Goal: Task Accomplishment & Management: Use online tool/utility

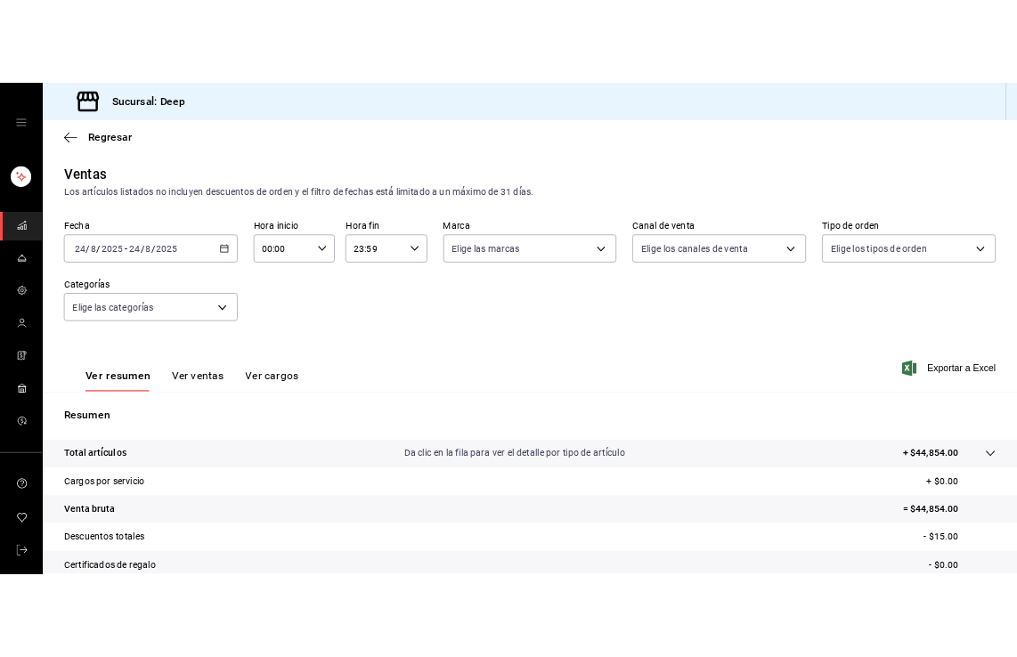
scroll to position [196, 0]
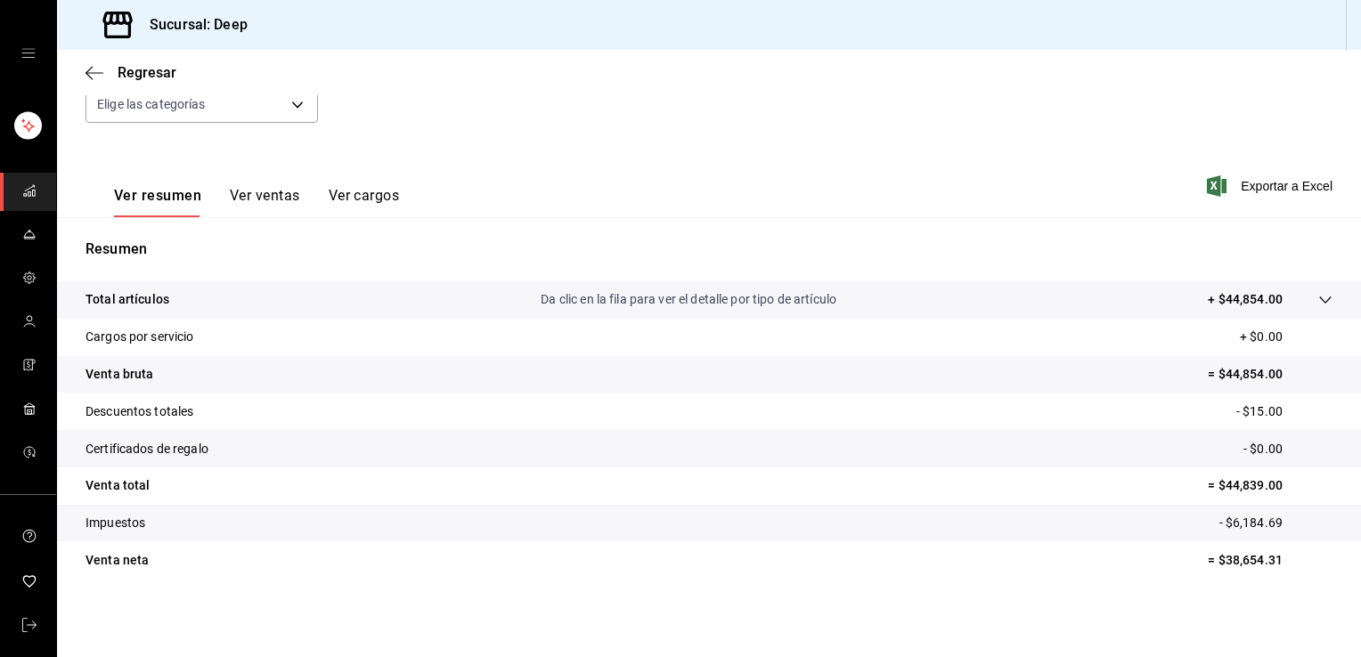
click at [28, 181] on span "mailbox folders" at bounding box center [29, 192] width 14 height 24
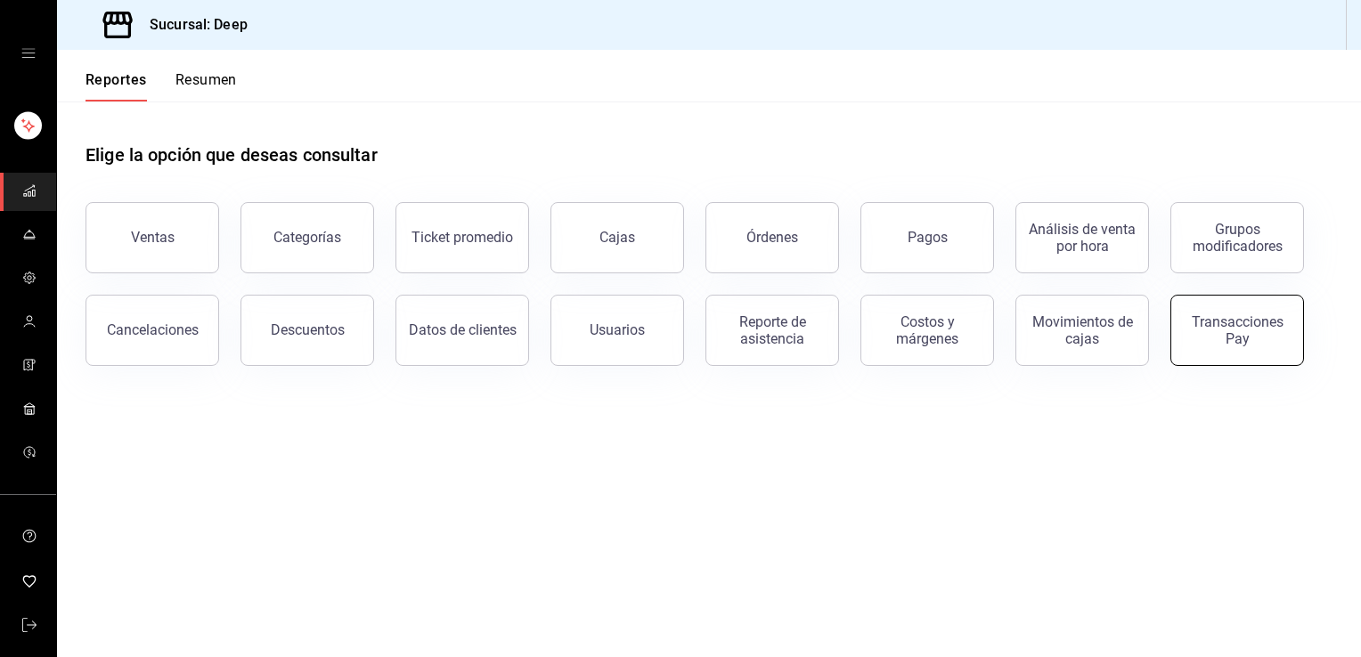
click at [1237, 357] on button "Transacciones Pay" at bounding box center [1238, 330] width 134 height 71
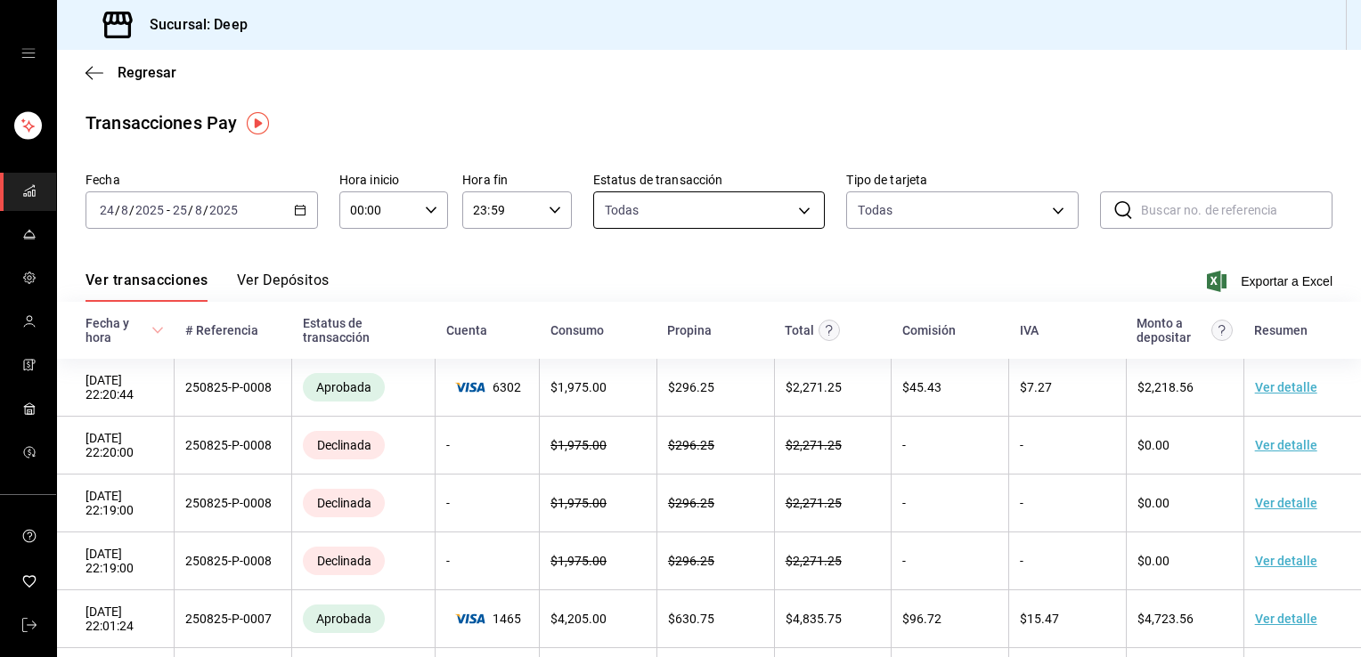
click at [803, 217] on body "Sucursal: Deep Regresar Transacciones Pay Fecha [DATE] [DATE] - [DATE] [DATE] H…" at bounding box center [680, 328] width 1361 height 657
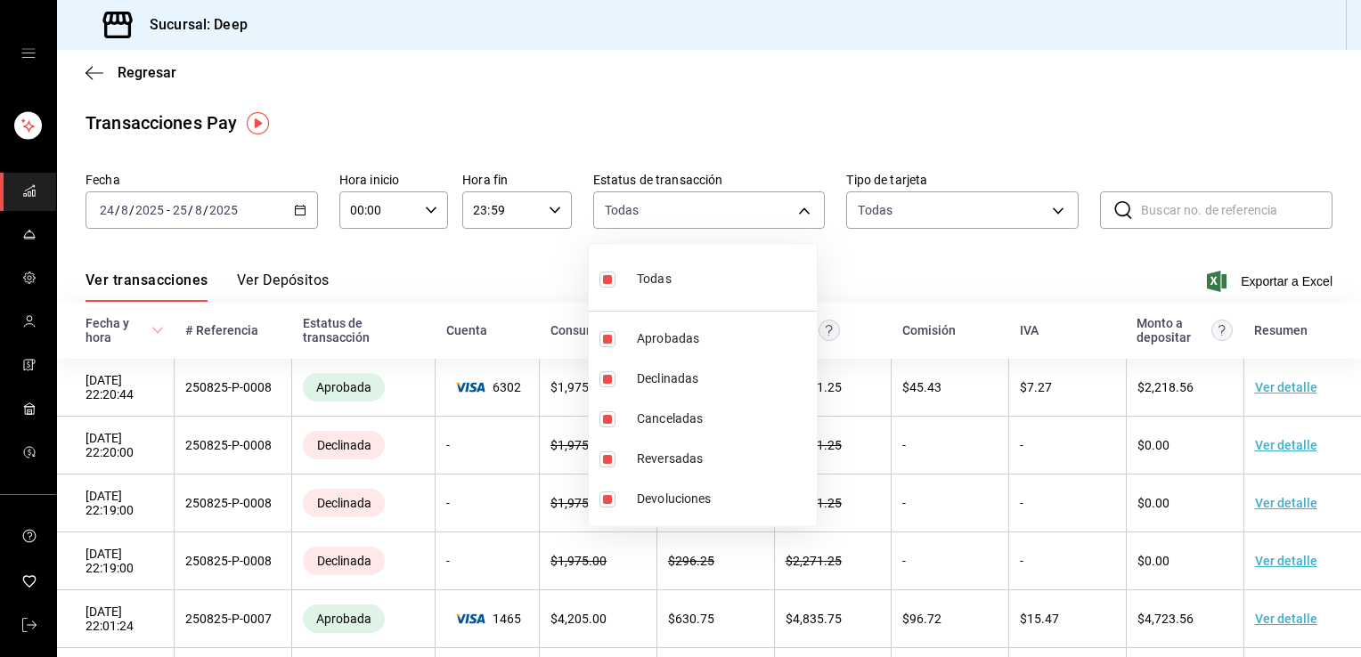
click at [613, 288] on label at bounding box center [611, 279] width 23 height 26
click at [613, 288] on input "checkbox" at bounding box center [608, 280] width 16 height 16
checkbox input "true"
type input "approved,failed,canceled,reversed,refunded"
checkbox input "true"
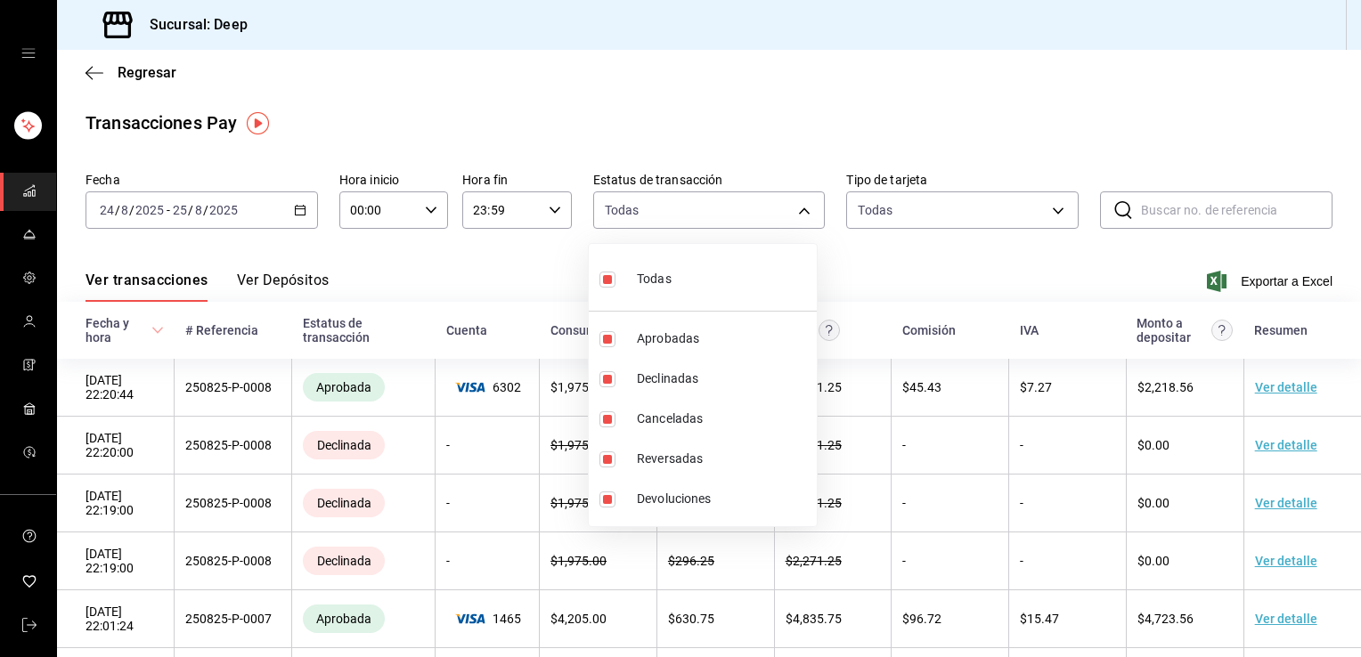
checkbox input "true"
click at [606, 283] on input "checkbox" at bounding box center [608, 280] width 16 height 16
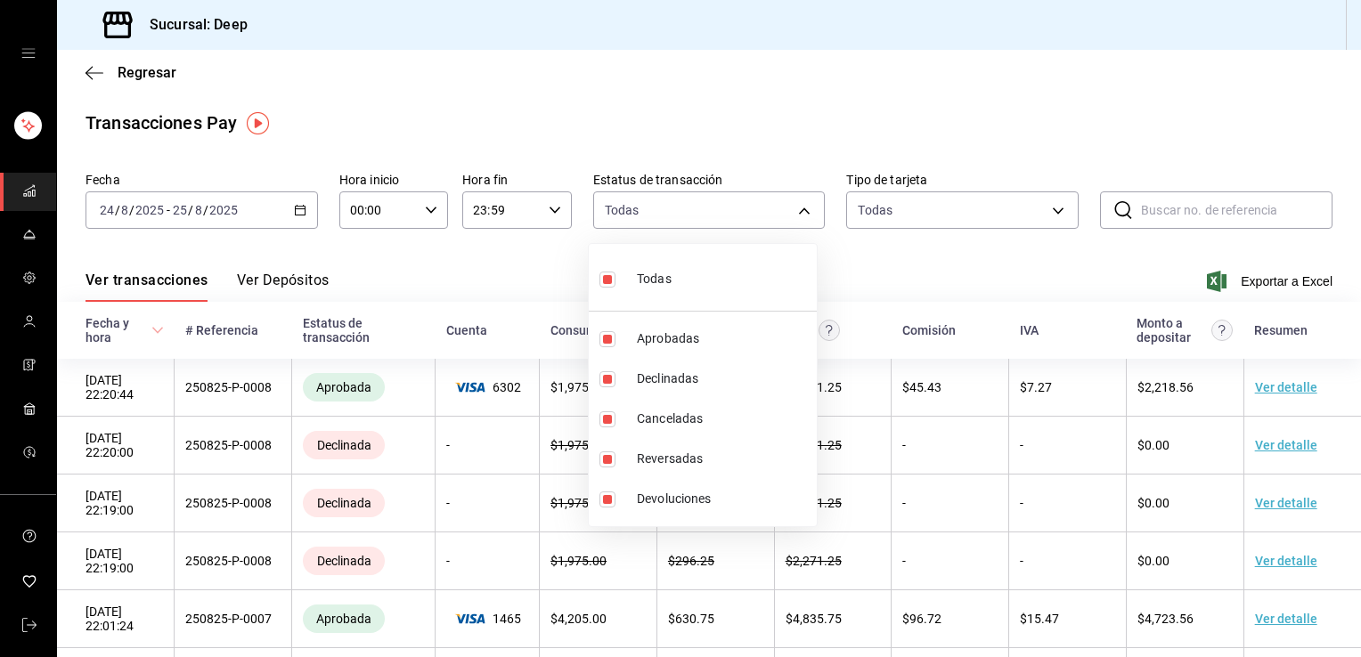
checkbox input "false"
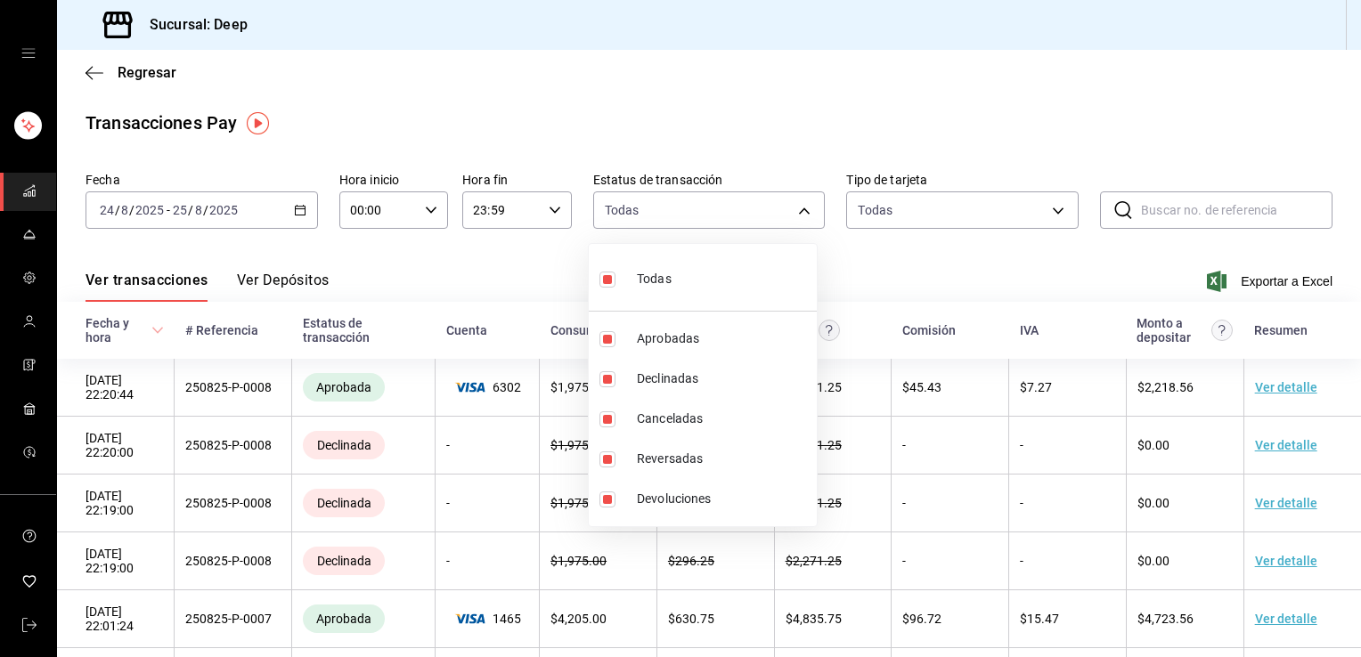
checkbox input "false"
click at [604, 339] on input "checkbox" at bounding box center [608, 339] width 16 height 16
checkbox input "true"
type input "approved"
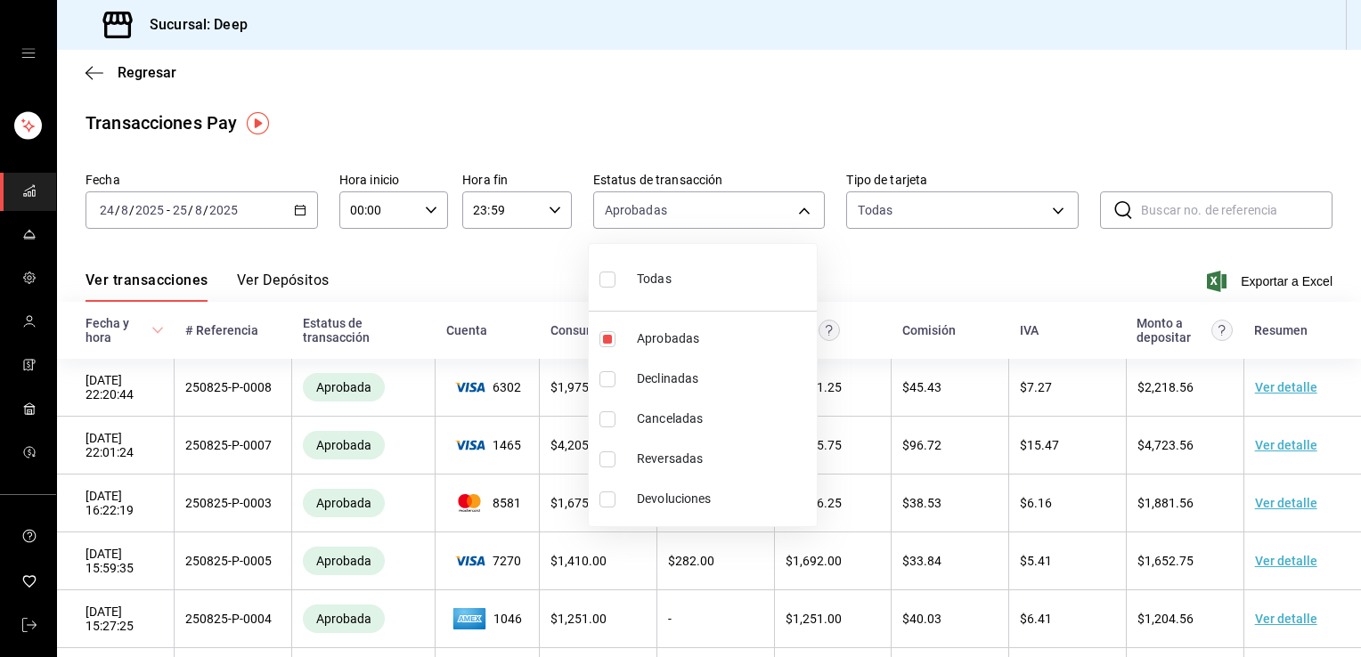
click at [192, 205] on div at bounding box center [680, 328] width 1361 height 657
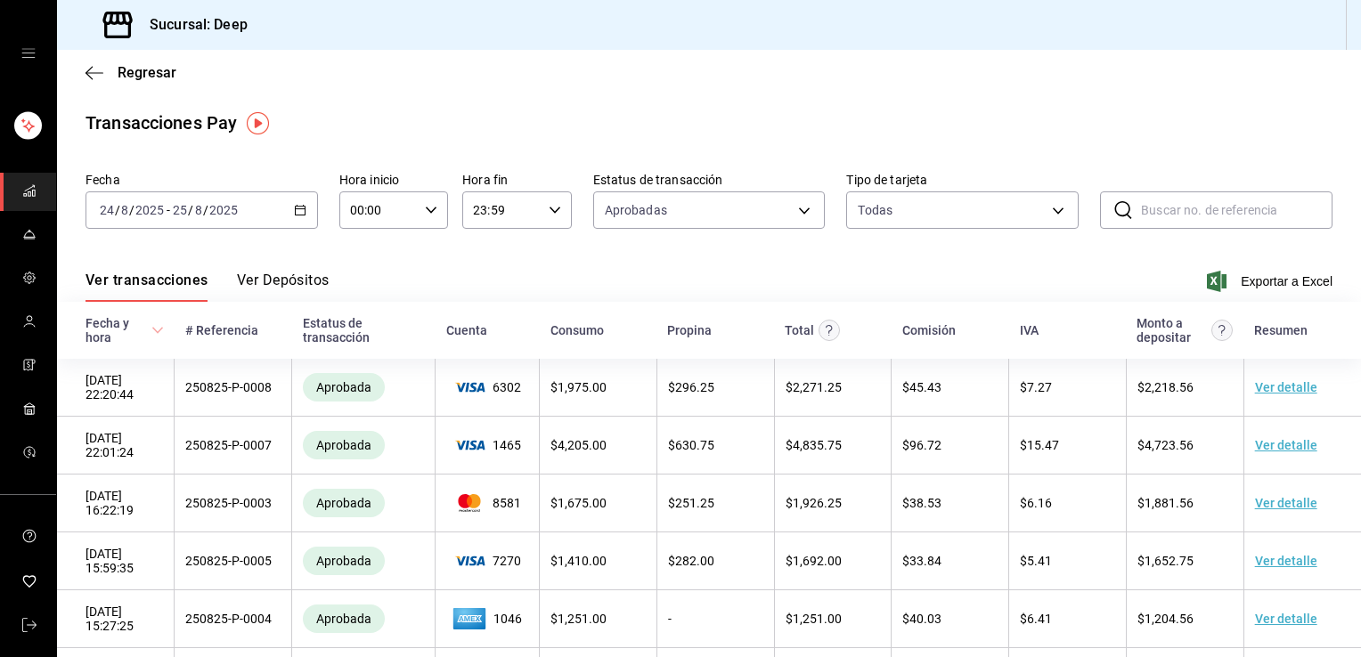
click at [190, 206] on span "/" at bounding box center [190, 210] width 5 height 14
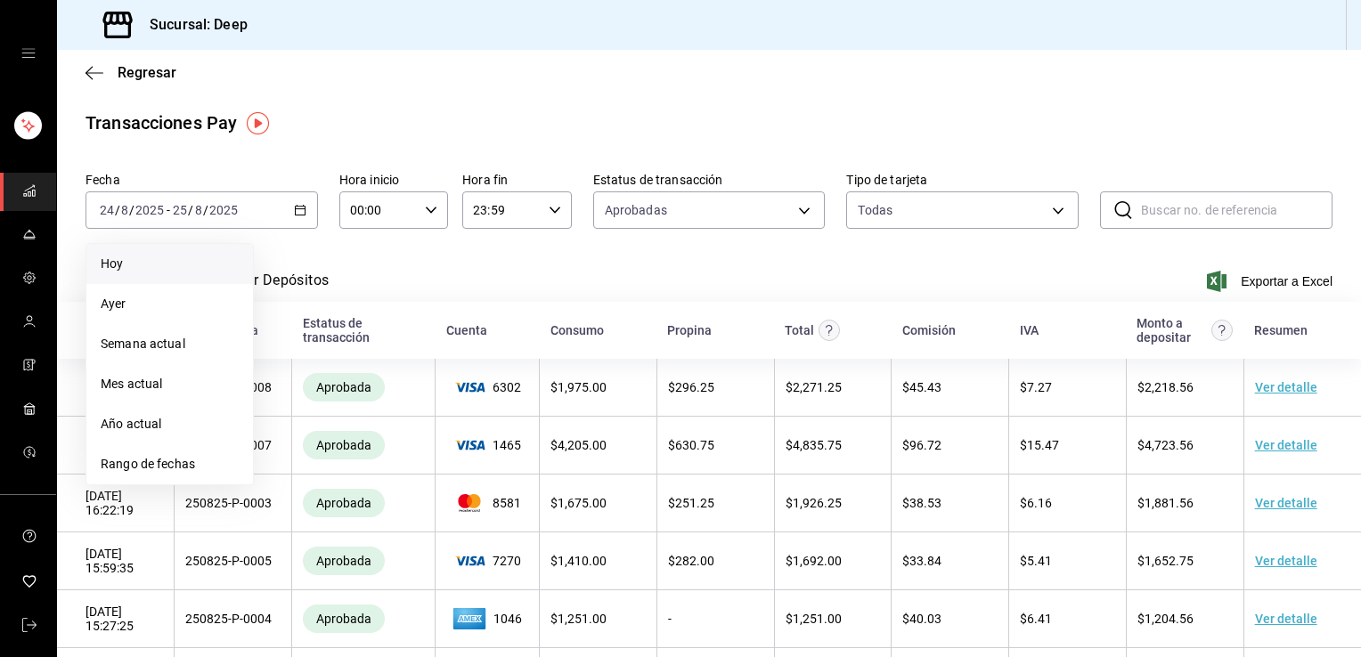
click at [164, 255] on span "Hoy" at bounding box center [170, 264] width 138 height 19
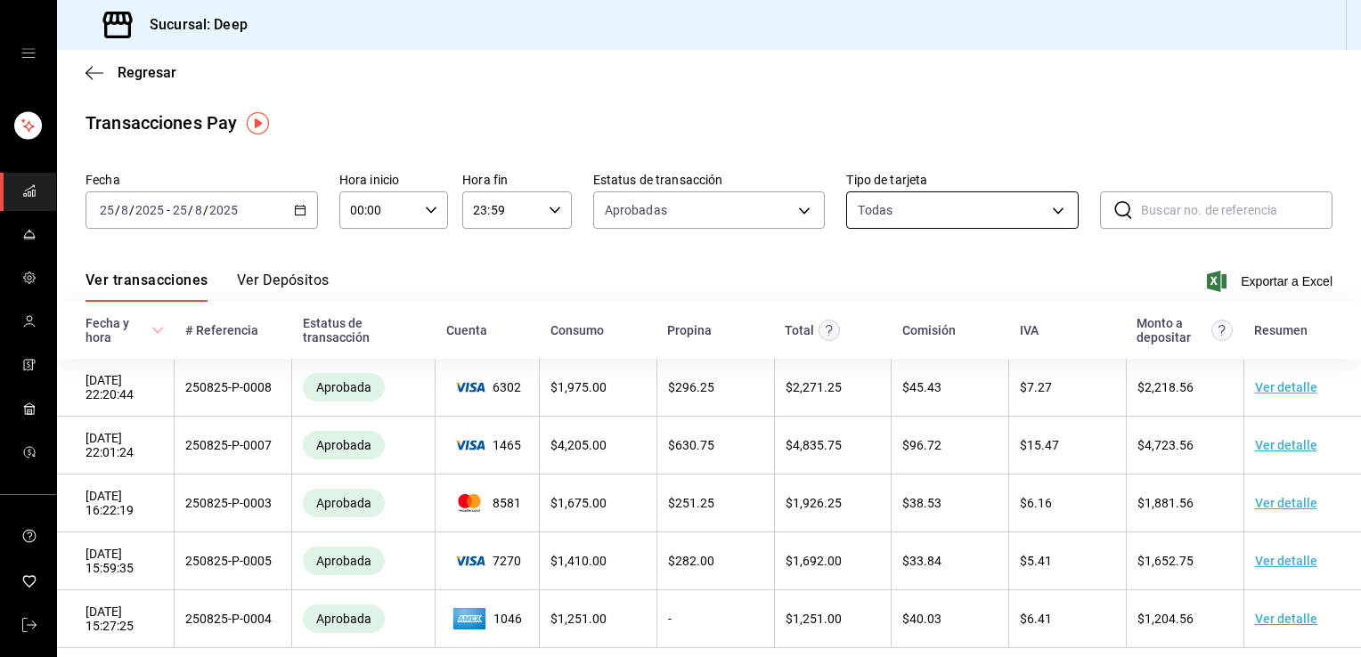
click at [1017, 212] on body "Sucursal: Deep Regresar Transacciones Pay Fecha [DATE] [DATE] - [DATE] [DATE] H…" at bounding box center [680, 328] width 1361 height 657
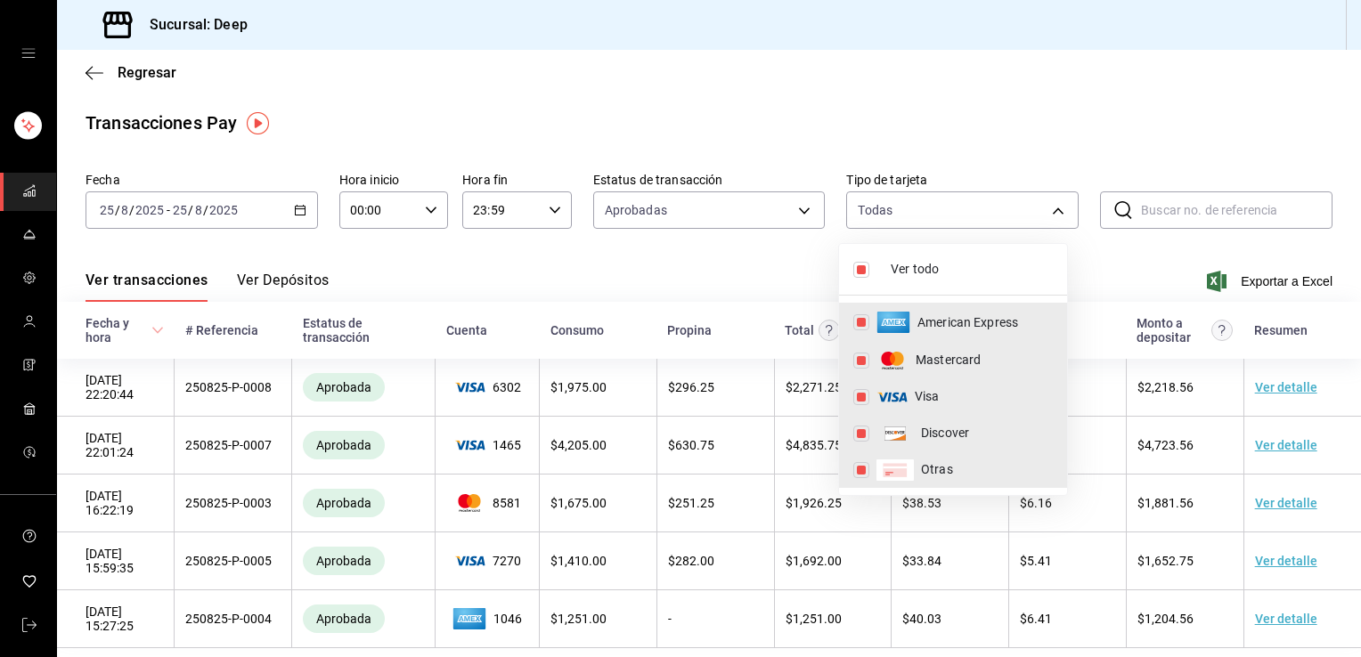
click at [1119, 271] on div at bounding box center [680, 328] width 1361 height 657
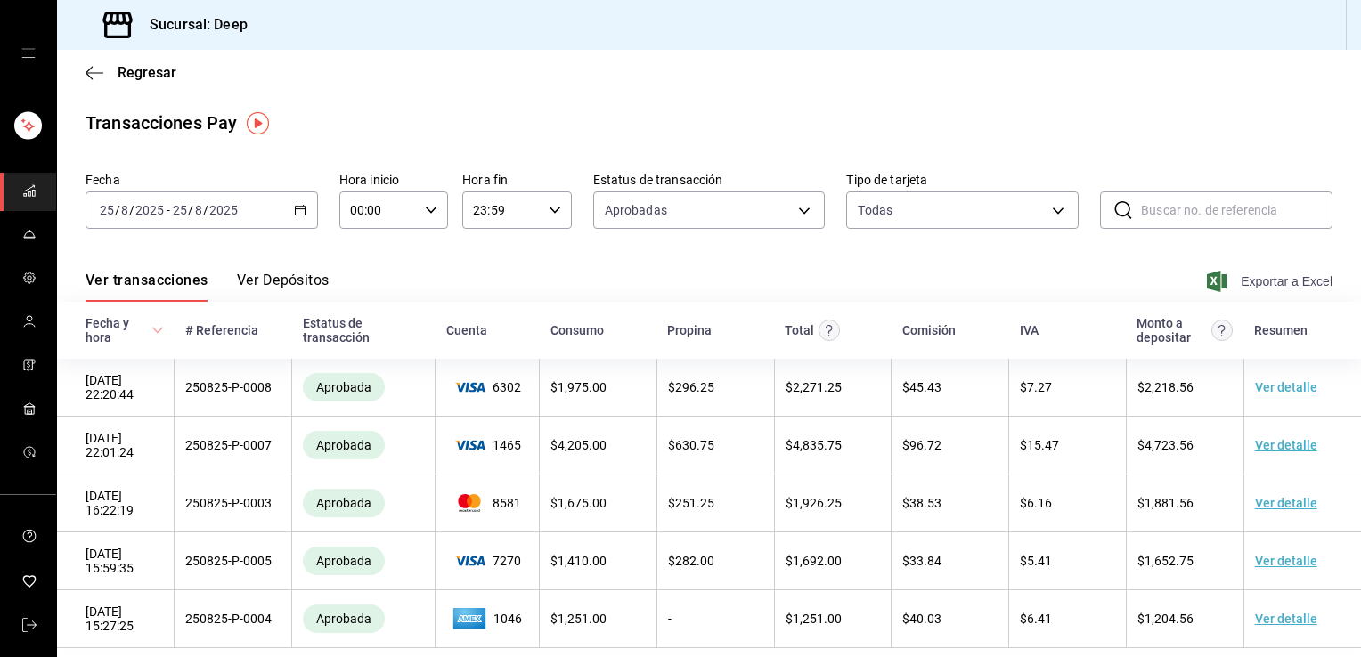
click at [1242, 282] on span "Exportar a Excel" at bounding box center [1272, 281] width 122 height 21
